Goal: Information Seeking & Learning: Find specific page/section

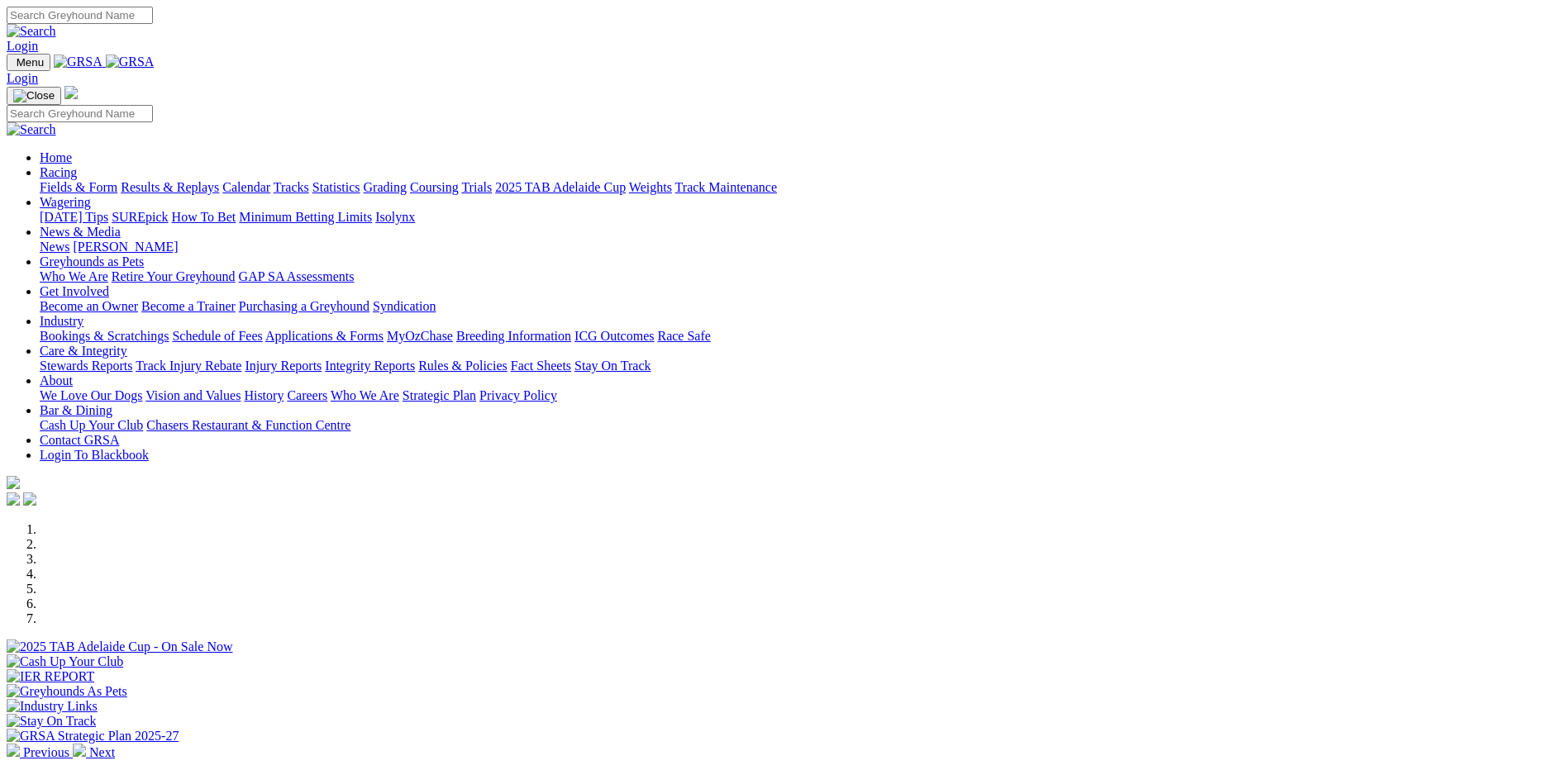
click at [415, 359] on link "Integrity Reports" at bounding box center [369, 366] width 90 height 14
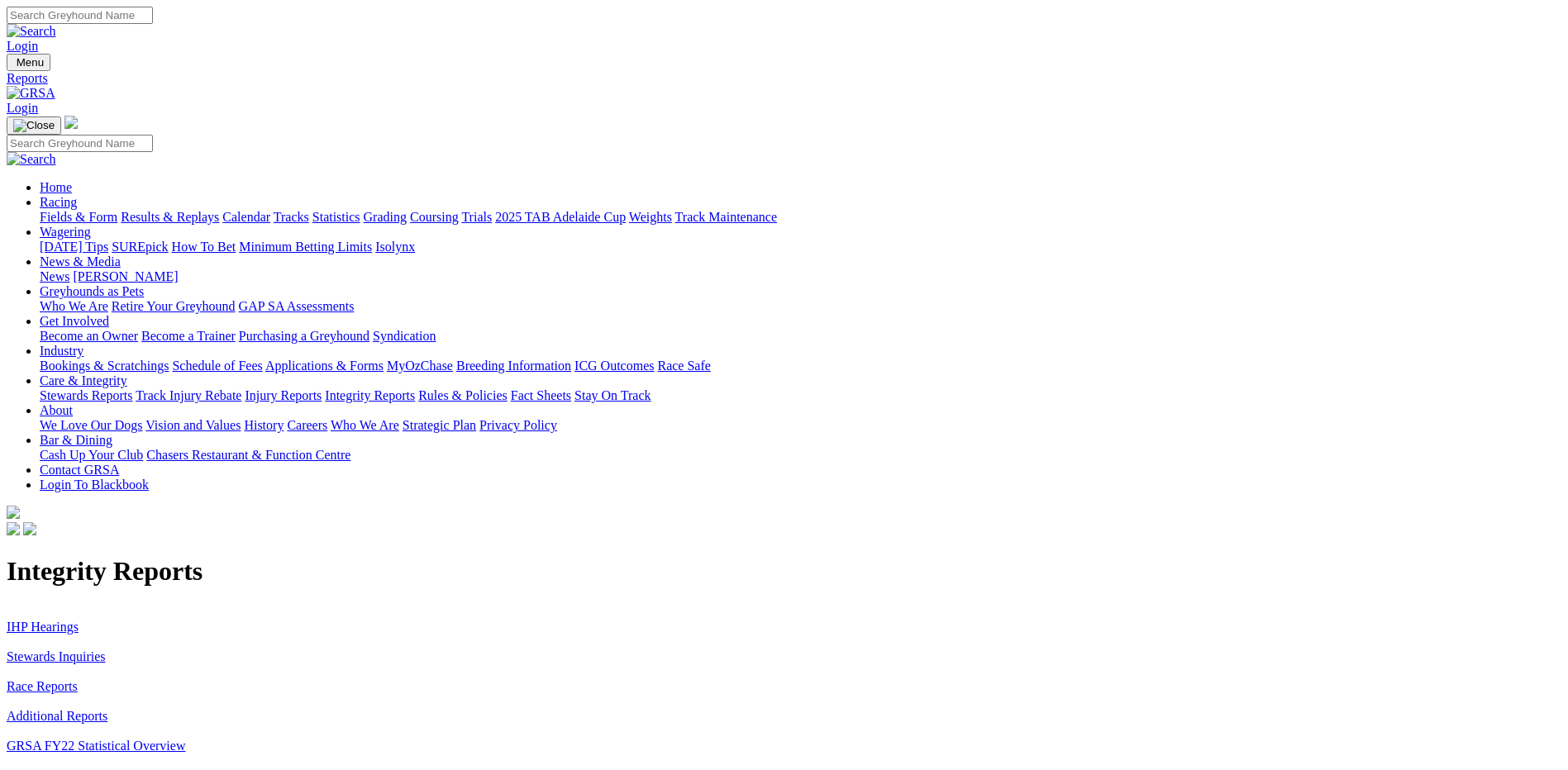
click at [106, 650] on link "Stewards Inquiries" at bounding box center [56, 656] width 99 height 14
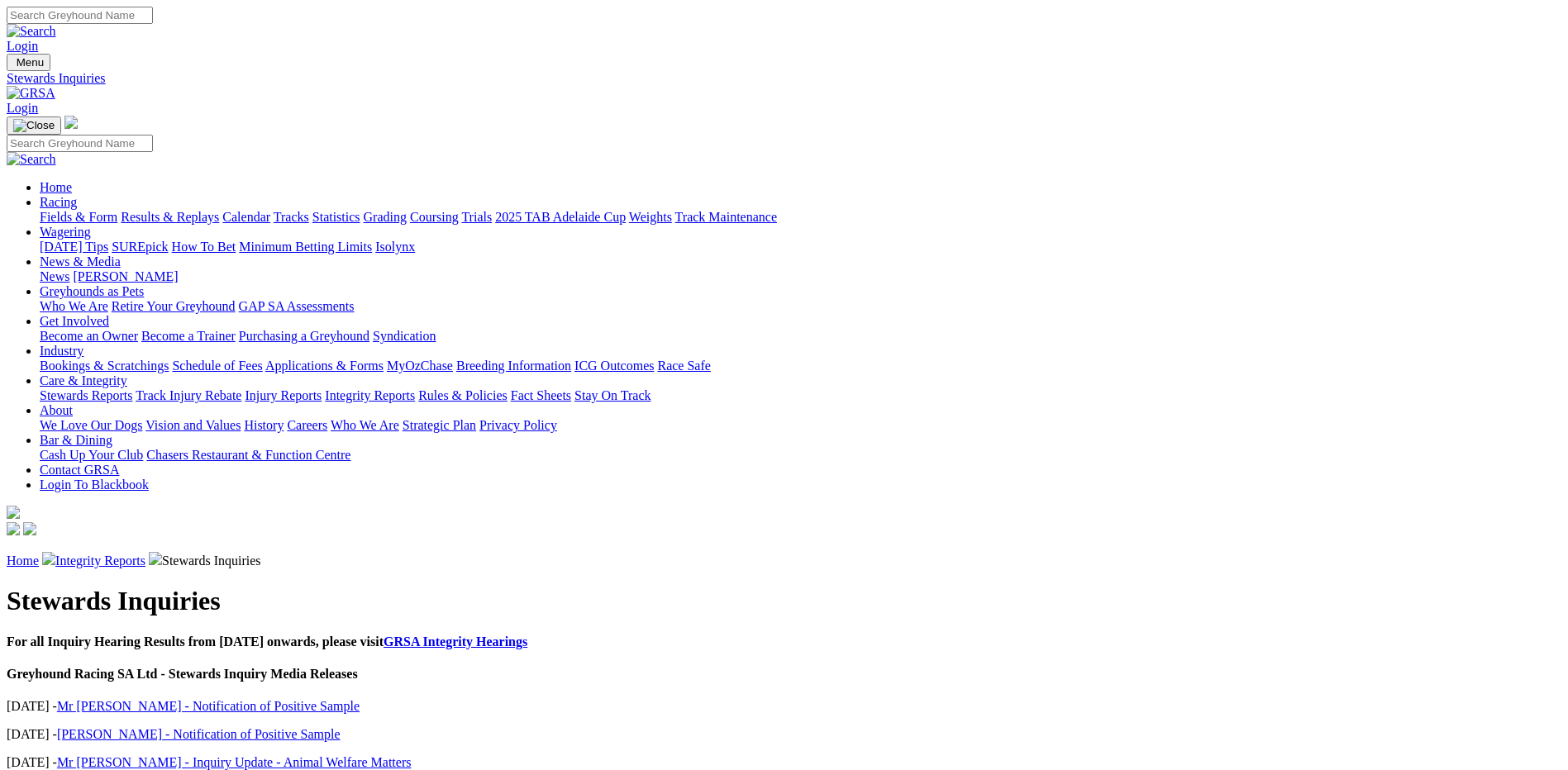
click at [146, 553] on link "Integrity Reports" at bounding box center [99, 560] width 90 height 14
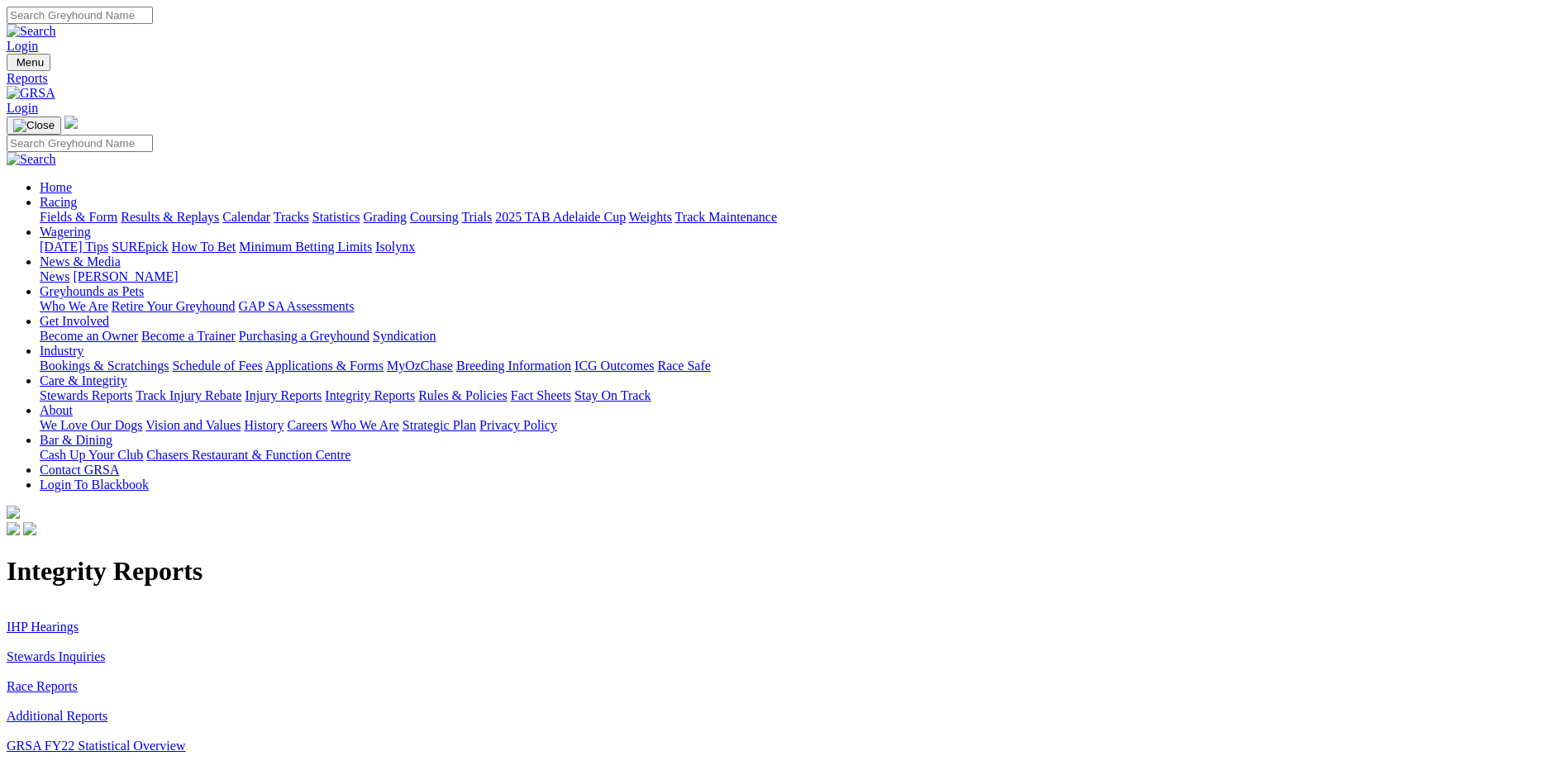
click at [79, 619] on link "IHP Hearings" at bounding box center [43, 626] width 72 height 14
